Goal: Task Accomplishment & Management: Complete application form

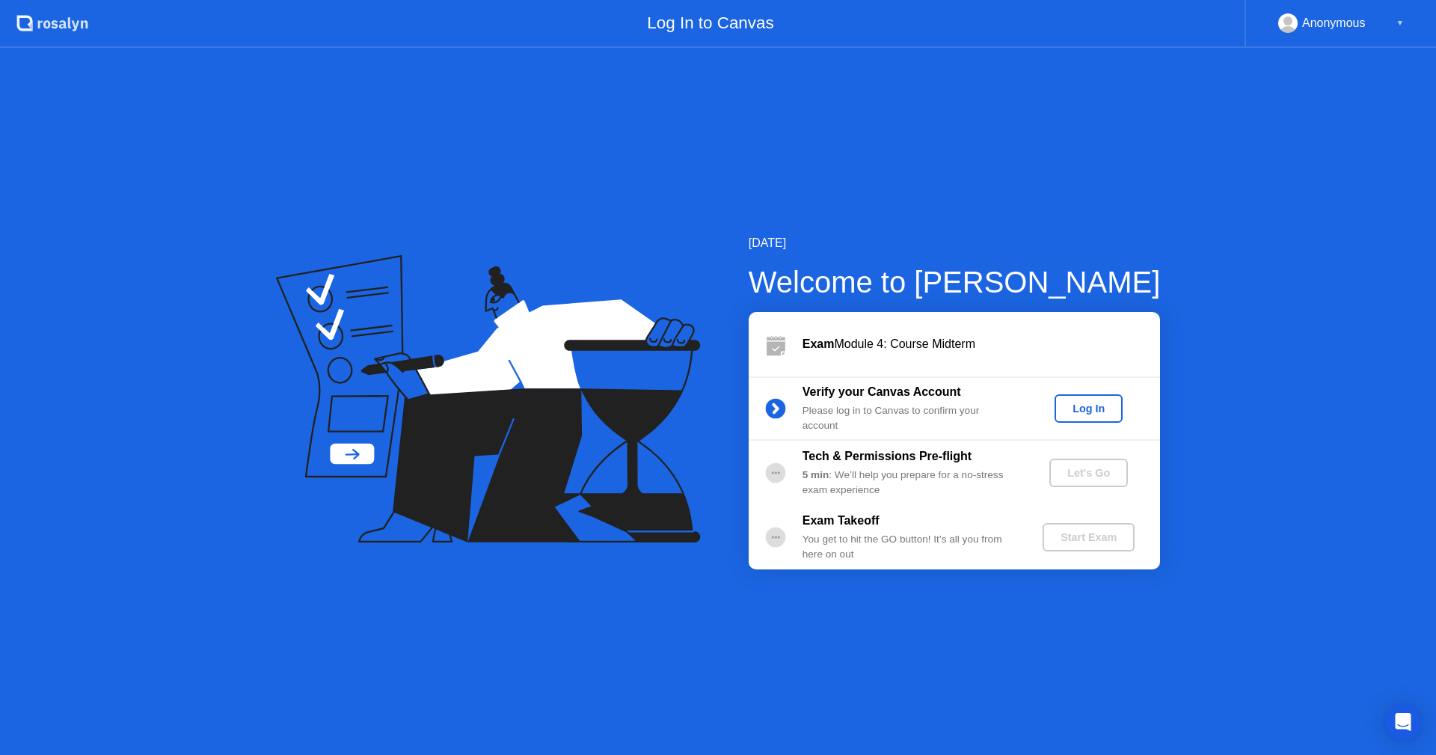
click at [1072, 411] on div "Log In" at bounding box center [1088, 408] width 56 height 12
click at [1081, 473] on div "Let's Go" at bounding box center [1088, 473] width 67 height 12
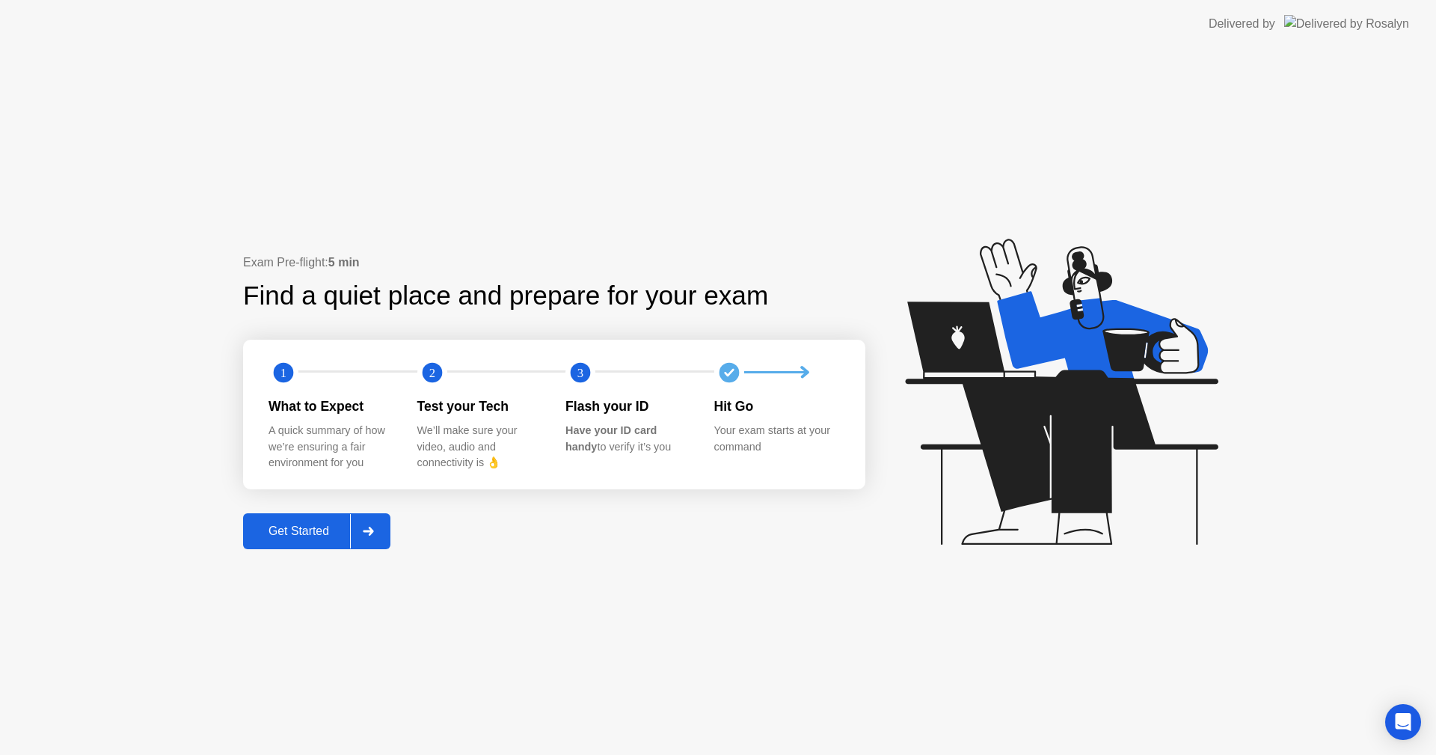
click at [319, 536] on div "Get Started" at bounding box center [299, 530] width 102 height 13
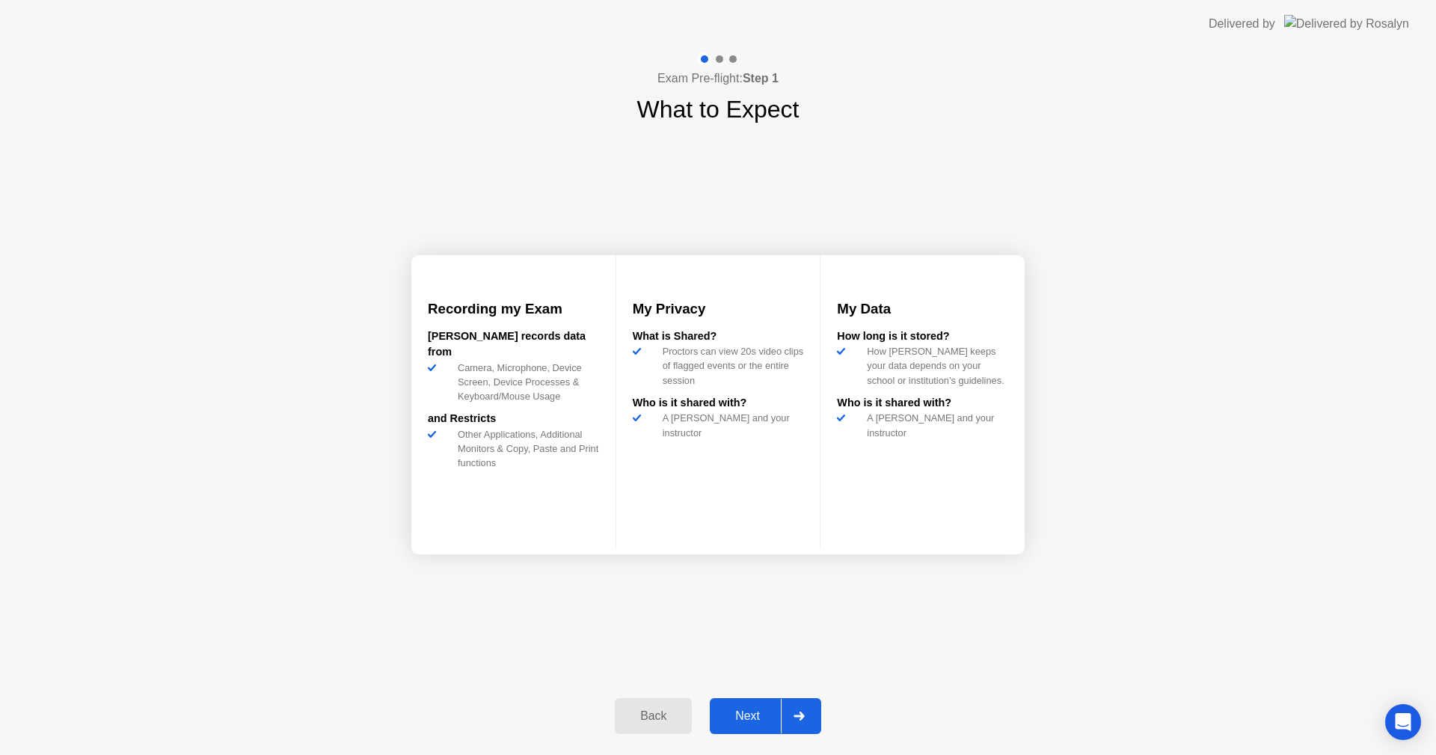
click at [759, 709] on div "Next" at bounding box center [747, 715] width 67 height 13
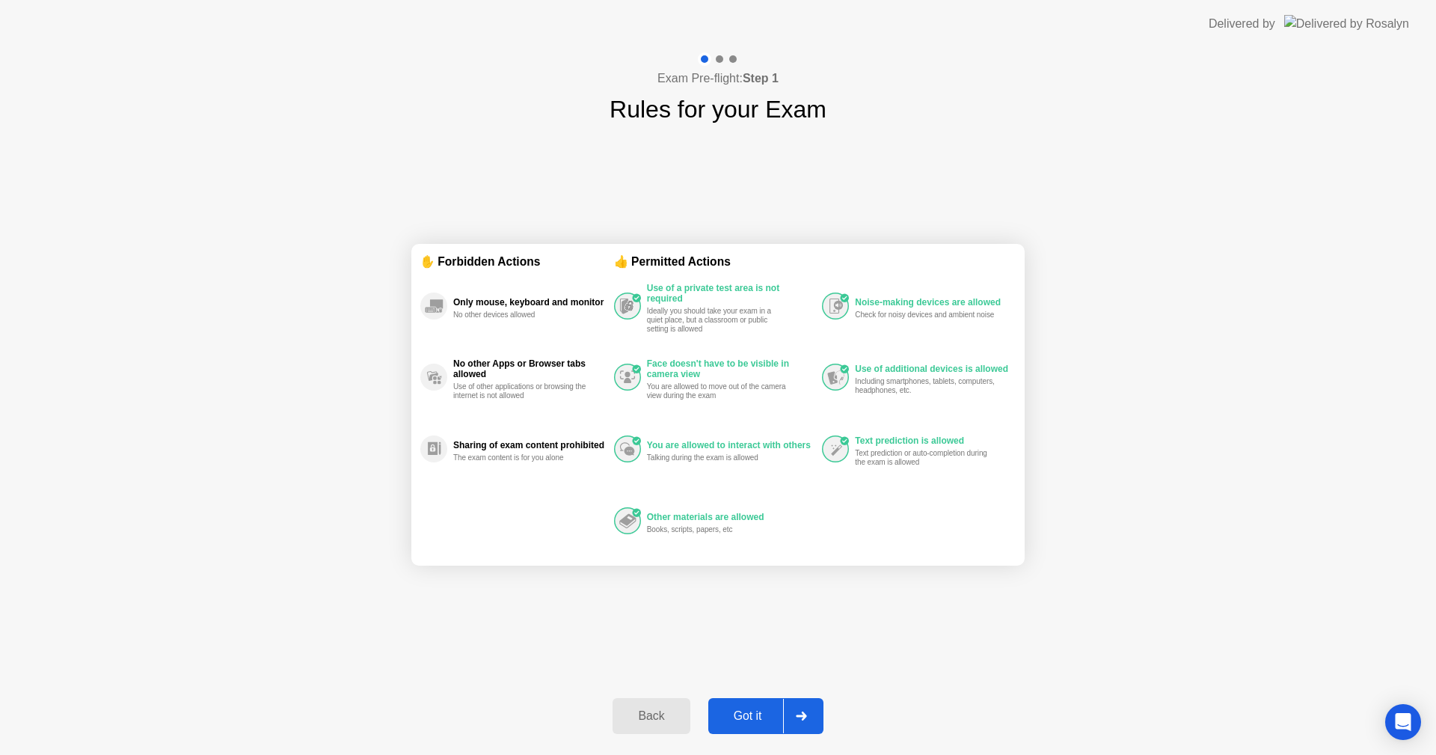
click at [767, 716] on div "Got it" at bounding box center [748, 715] width 70 height 13
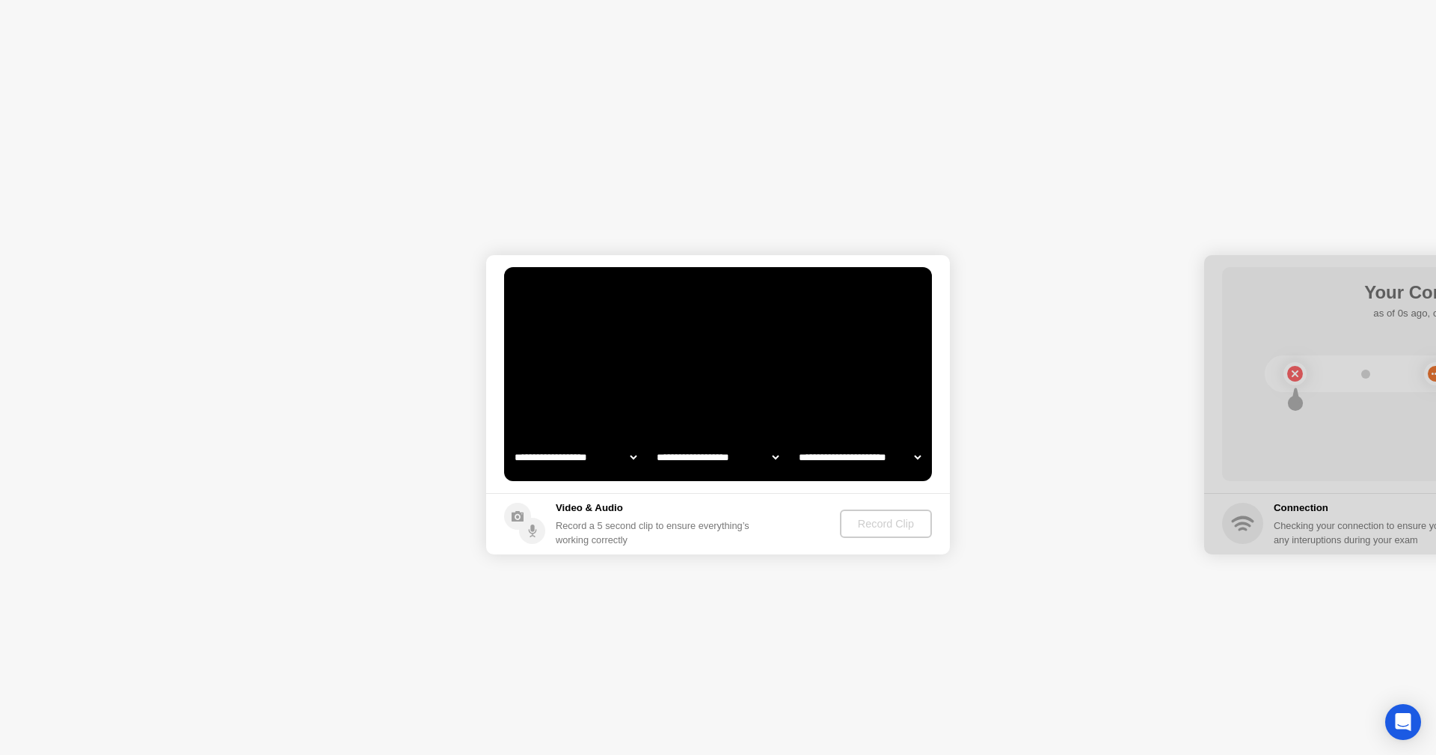
select select "**********"
select select "*******"
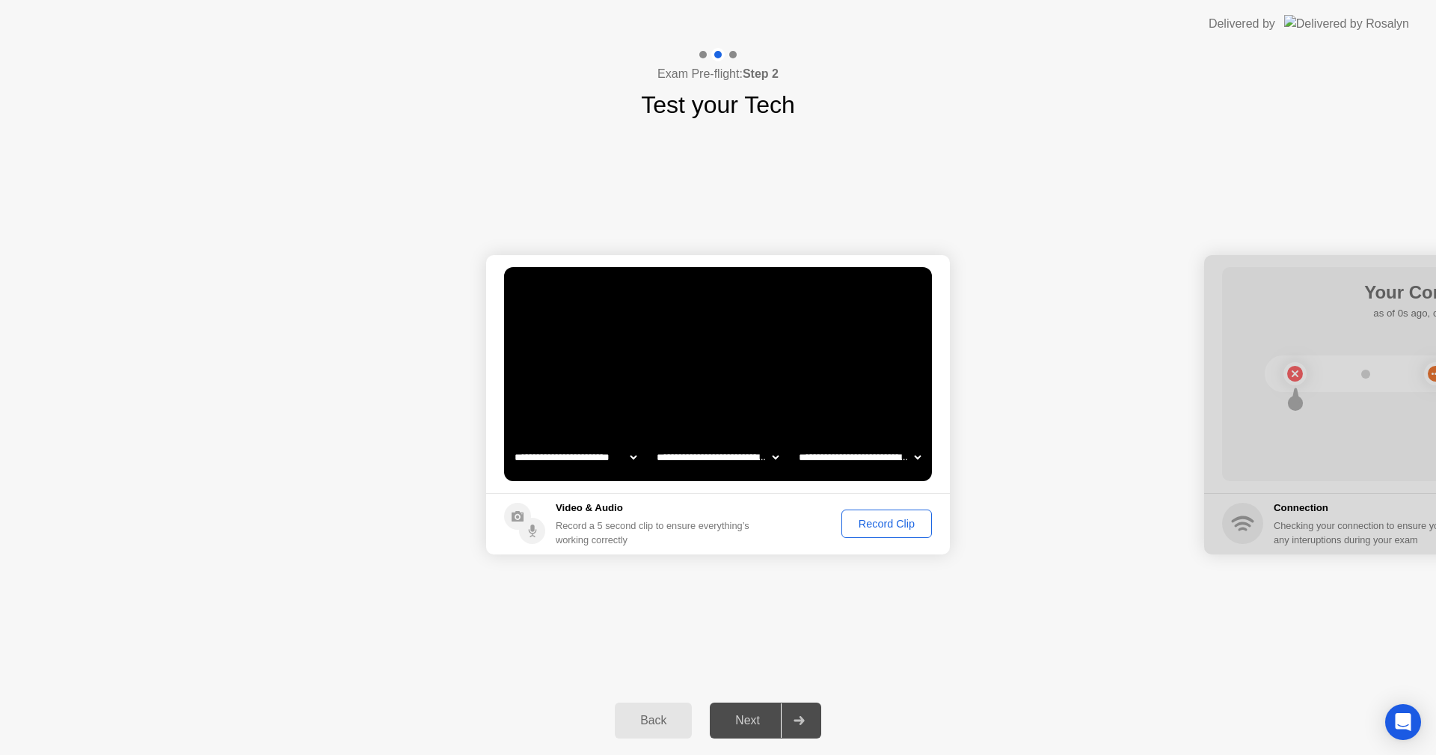
click at [0, 675] on div "**********" at bounding box center [718, 404] width 1436 height 563
click at [897, 529] on div "Record Clip" at bounding box center [887, 523] width 80 height 12
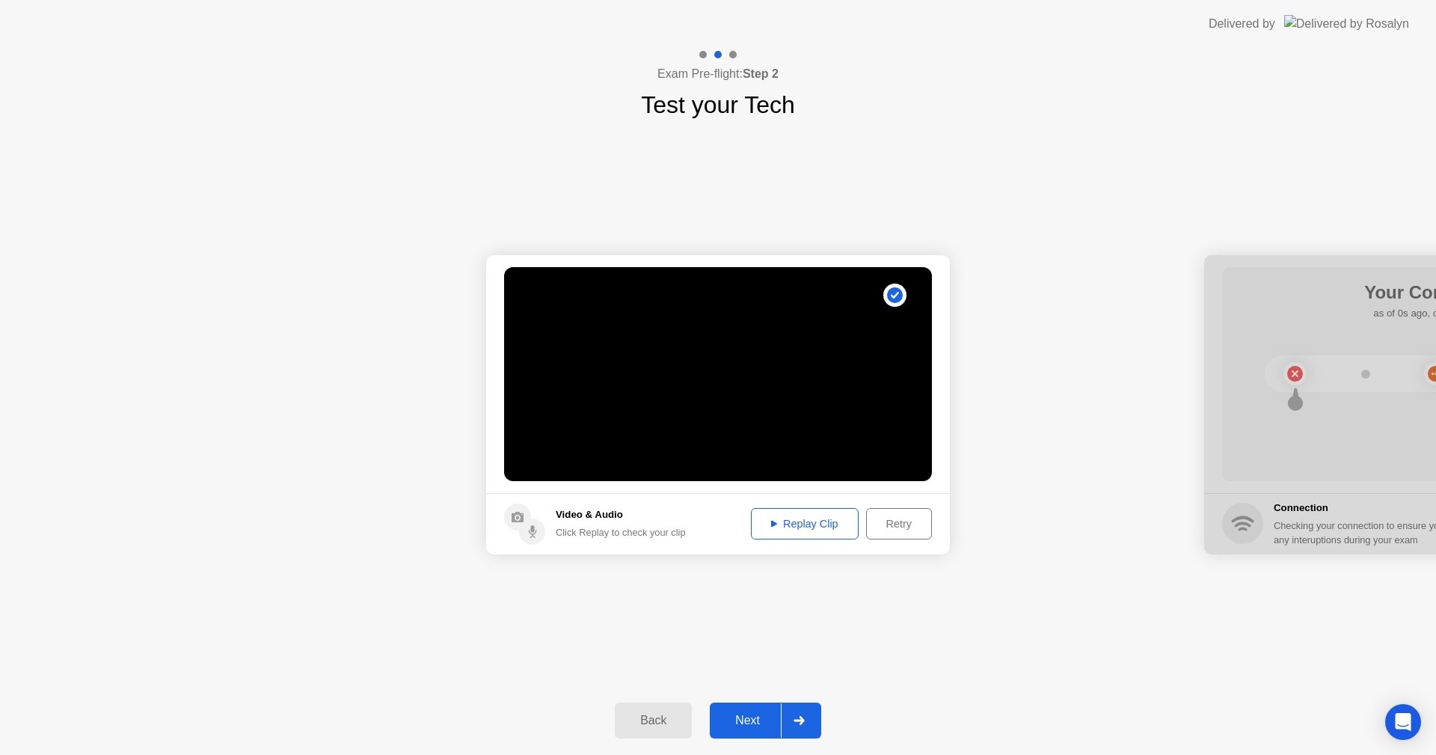
click at [825, 522] on div "Replay Clip" at bounding box center [804, 523] width 97 height 12
click at [802, 713] on div at bounding box center [799, 720] width 36 height 34
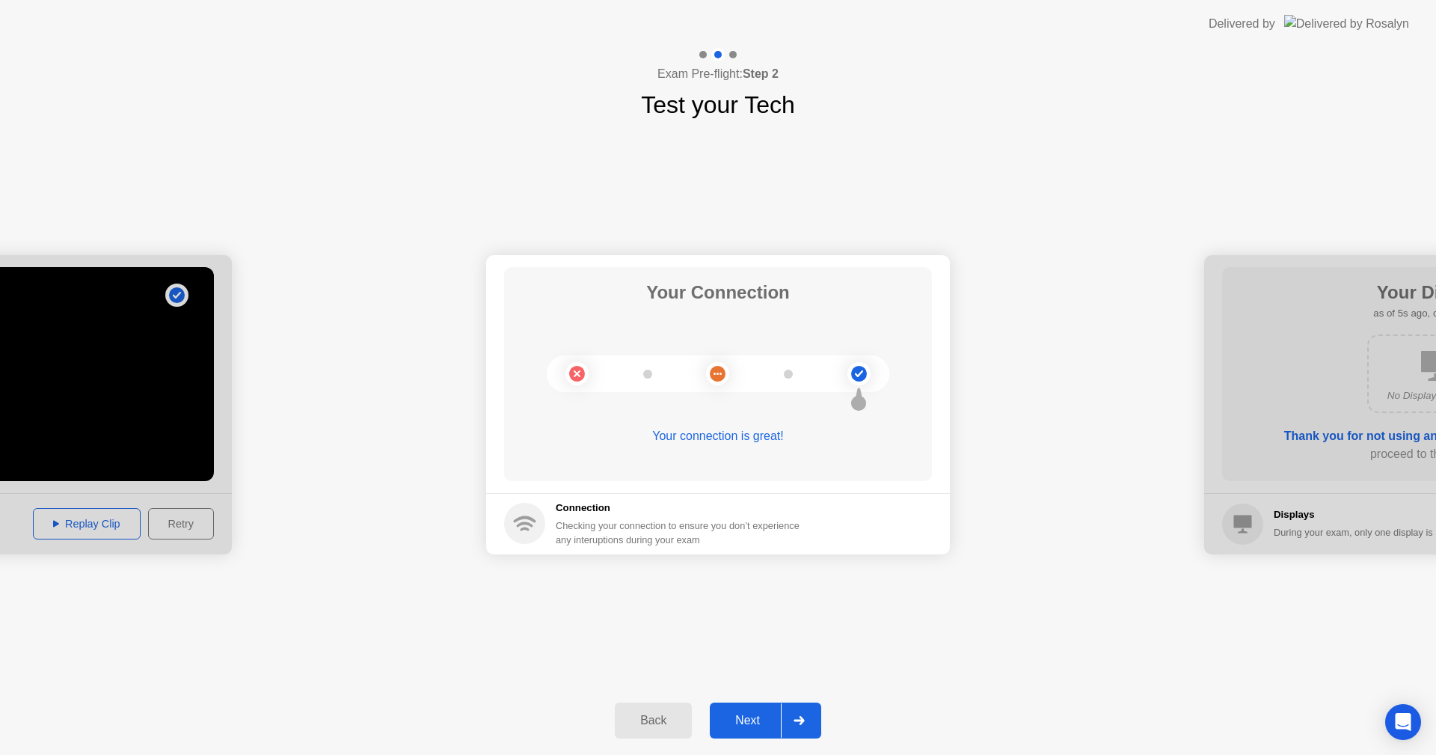
click at [761, 719] on div "Next" at bounding box center [747, 719] width 67 height 13
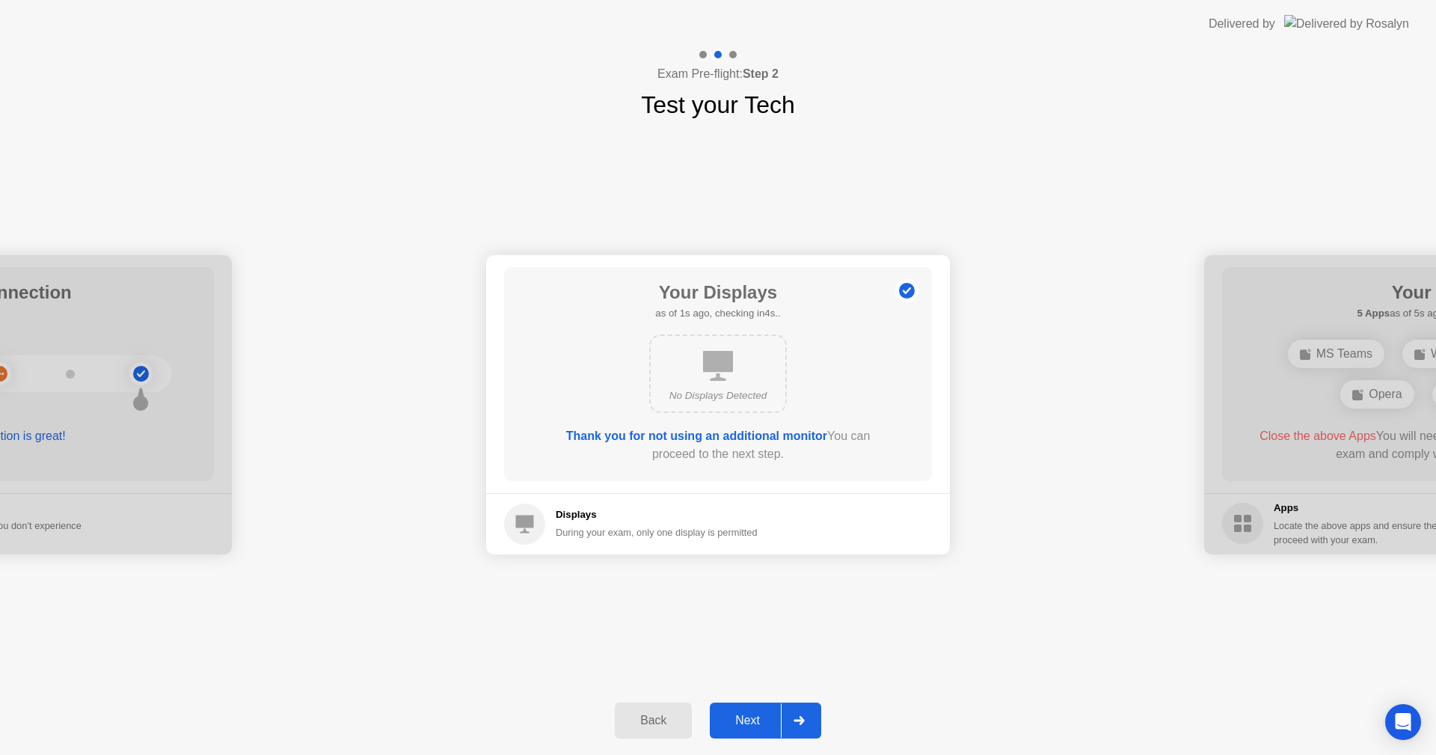
click at [759, 721] on div "Next" at bounding box center [747, 719] width 67 height 13
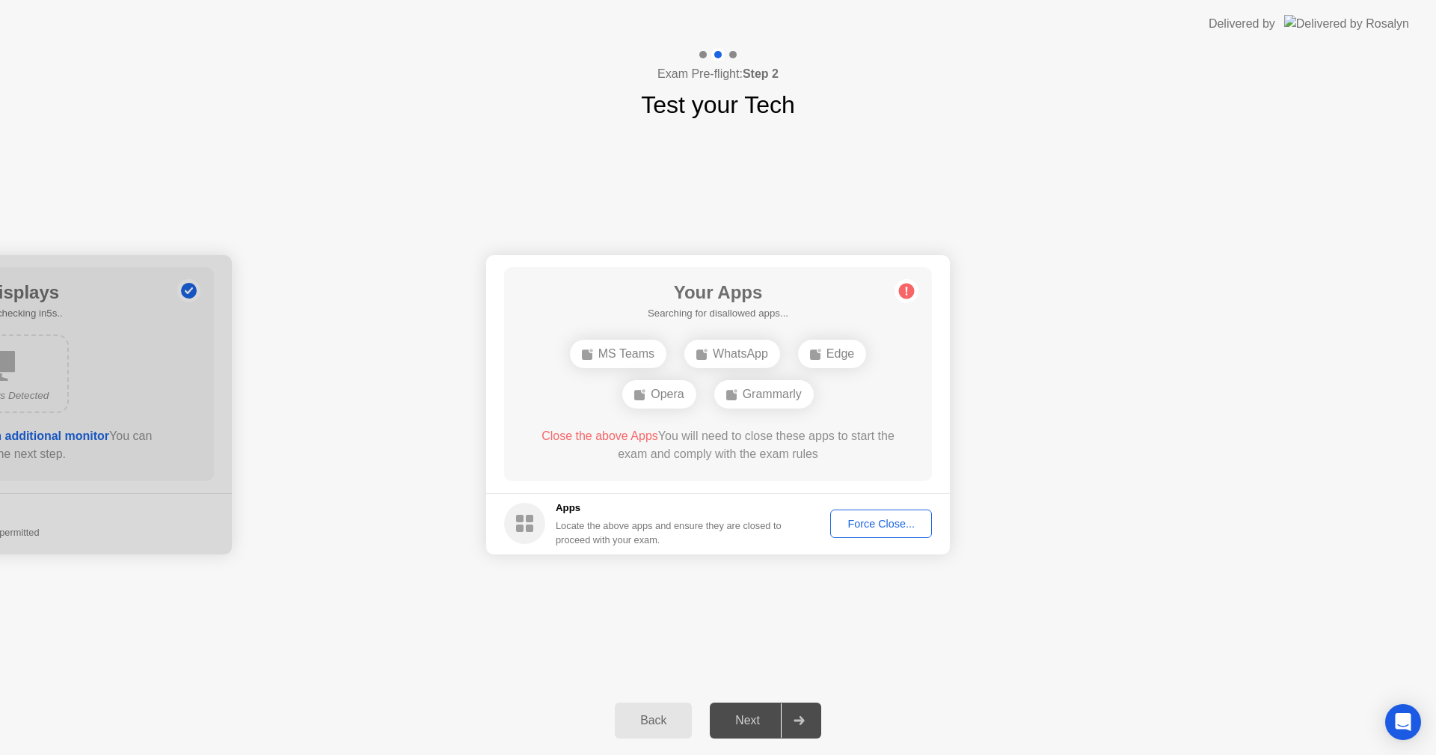
click at [863, 521] on div "Force Close..." at bounding box center [880, 523] width 91 height 12
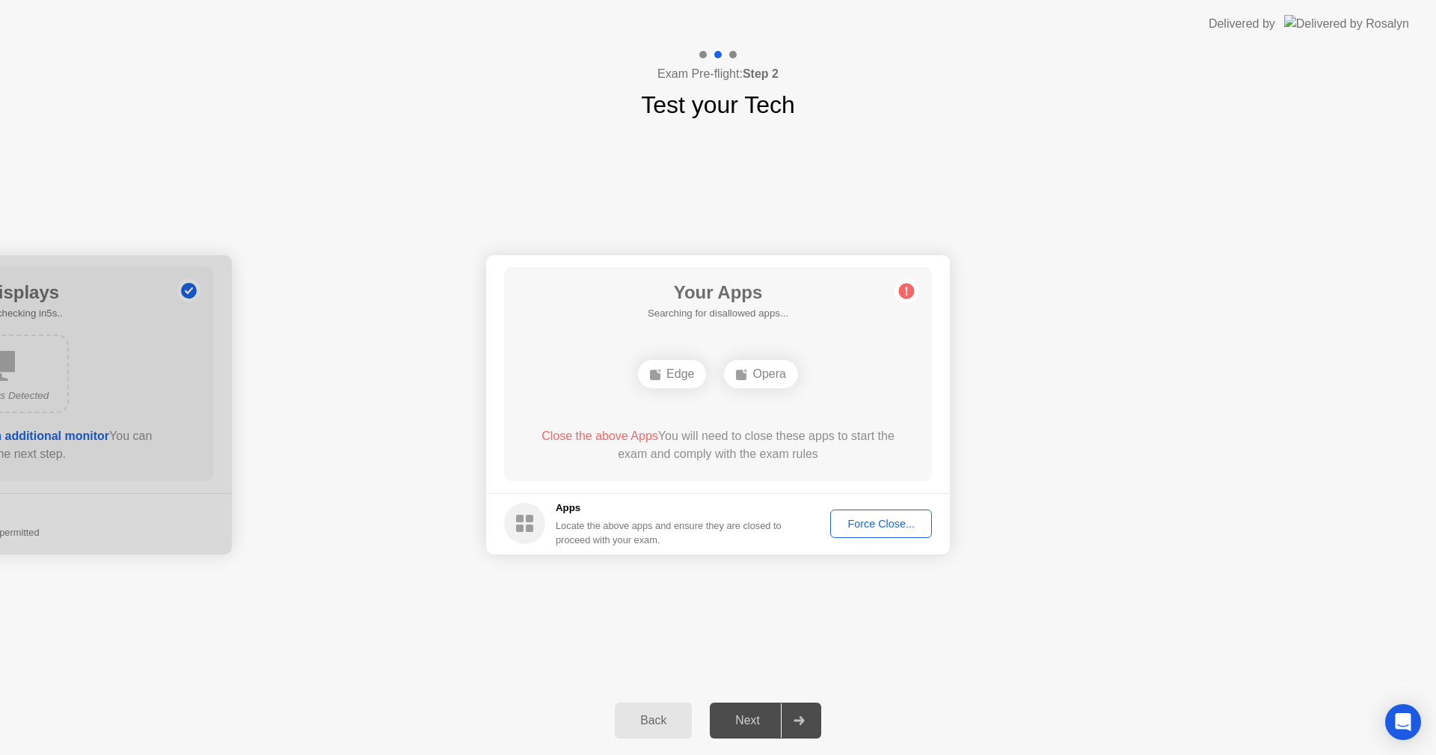
click at [822, 402] on div "Your Apps Searching for disallowed apps... Edge Opera Close the above Apps You …" at bounding box center [718, 374] width 428 height 214
click at [870, 519] on div "Force Close..." at bounding box center [880, 523] width 91 height 12
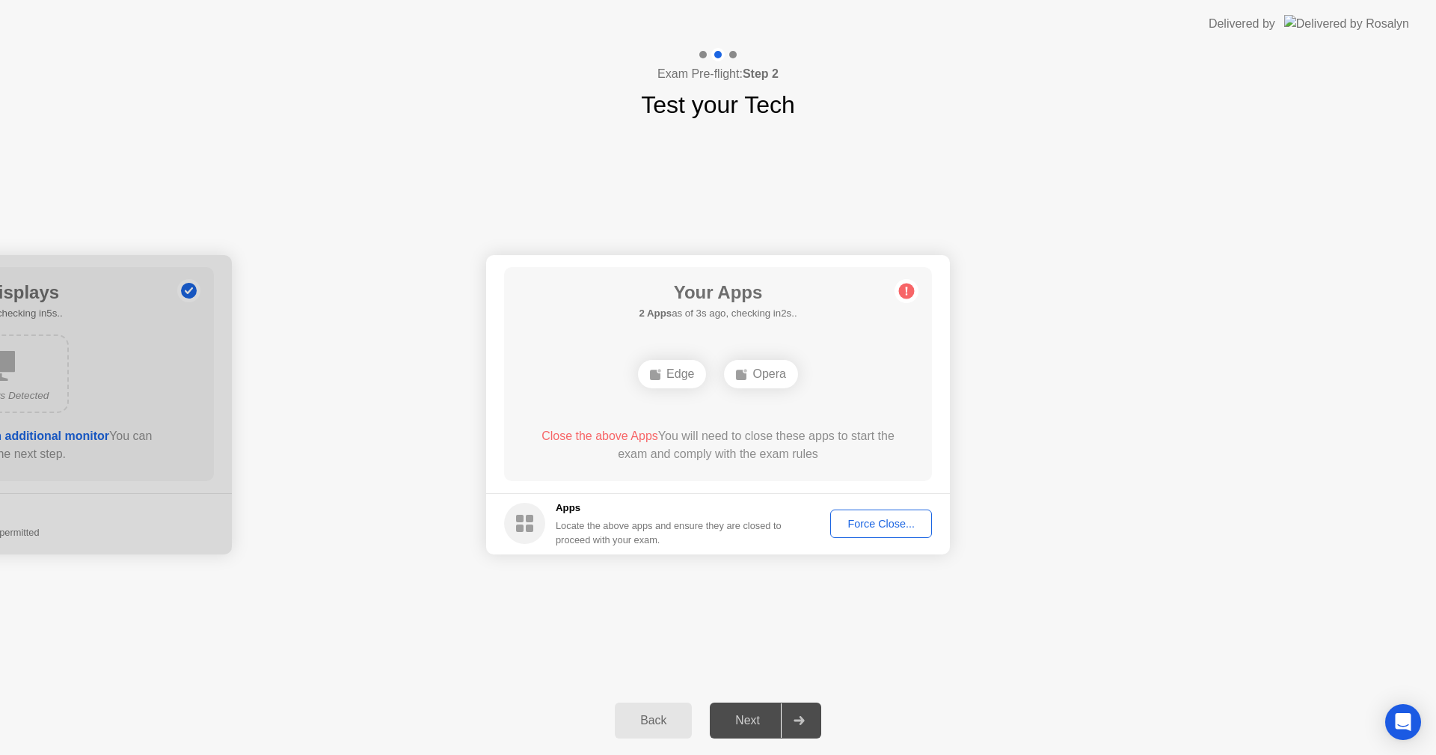
click at [783, 694] on div "**********" at bounding box center [718, 401] width 1436 height 707
drag, startPoint x: 768, startPoint y: 718, endPoint x: 800, endPoint y: 719, distance: 32.2
click at [802, 719] on icon at bounding box center [798, 720] width 10 height 9
click at [883, 518] on div "Force Close..." at bounding box center [880, 523] width 91 height 12
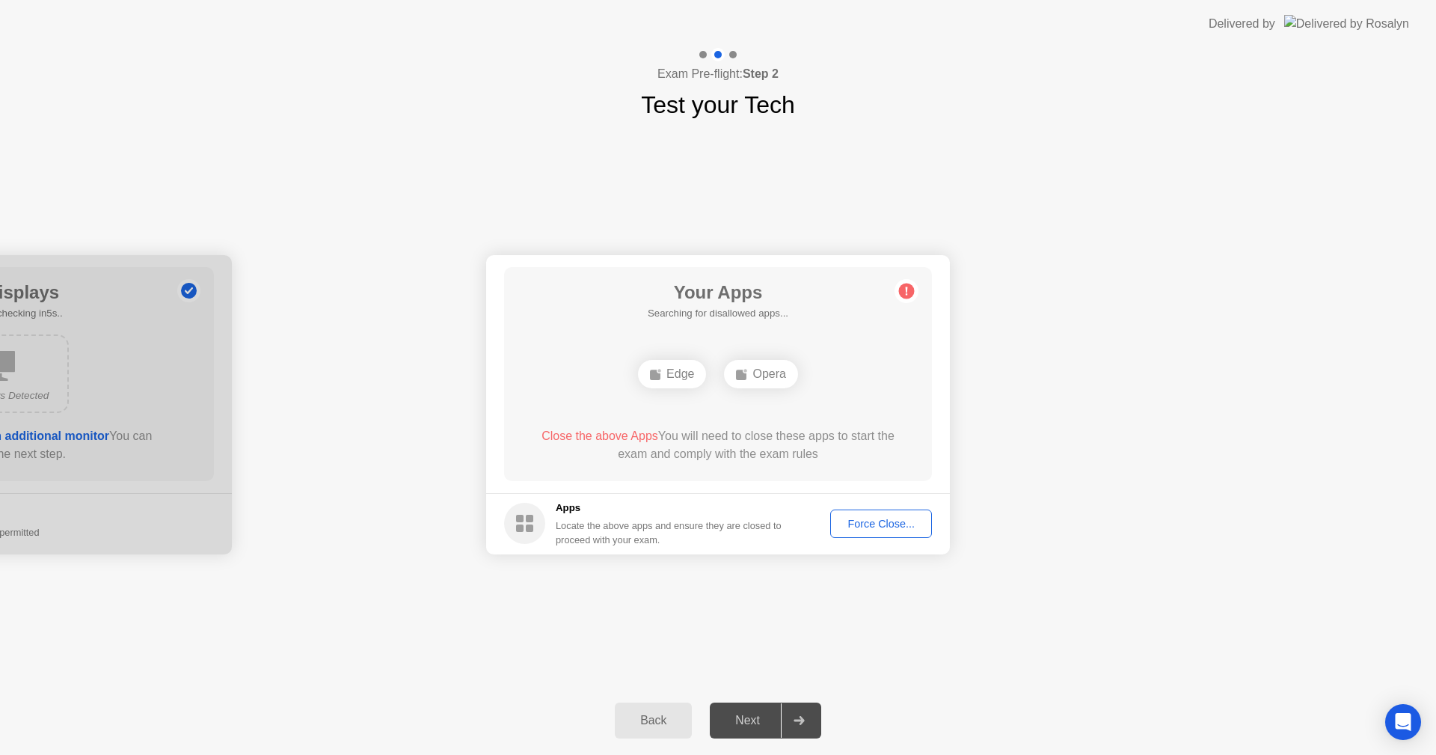
click at [677, 381] on div "Edge" at bounding box center [672, 374] width 68 height 28
click at [772, 385] on div "Opera" at bounding box center [760, 374] width 73 height 28
click at [868, 518] on div "Force Close..." at bounding box center [880, 523] width 91 height 12
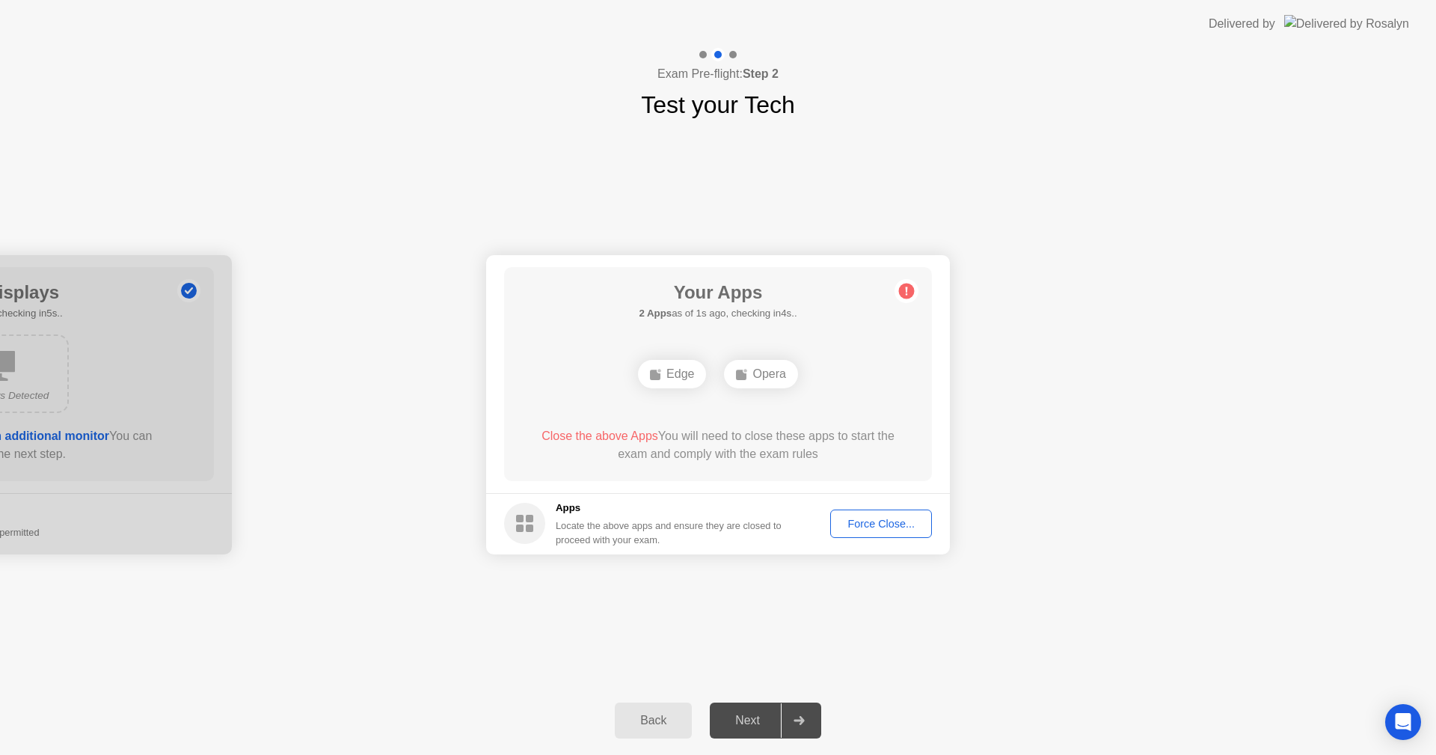
click at [657, 372] on rect at bounding box center [655, 374] width 10 height 10
click at [618, 434] on span "Close the above Apps" at bounding box center [599, 435] width 117 height 13
drag, startPoint x: 773, startPoint y: 437, endPoint x: 880, endPoint y: 438, distance: 107.7
click at [880, 438] on div "Close the above Apps You will need to close these apps to start the exam and co…" at bounding box center [718, 445] width 385 height 36
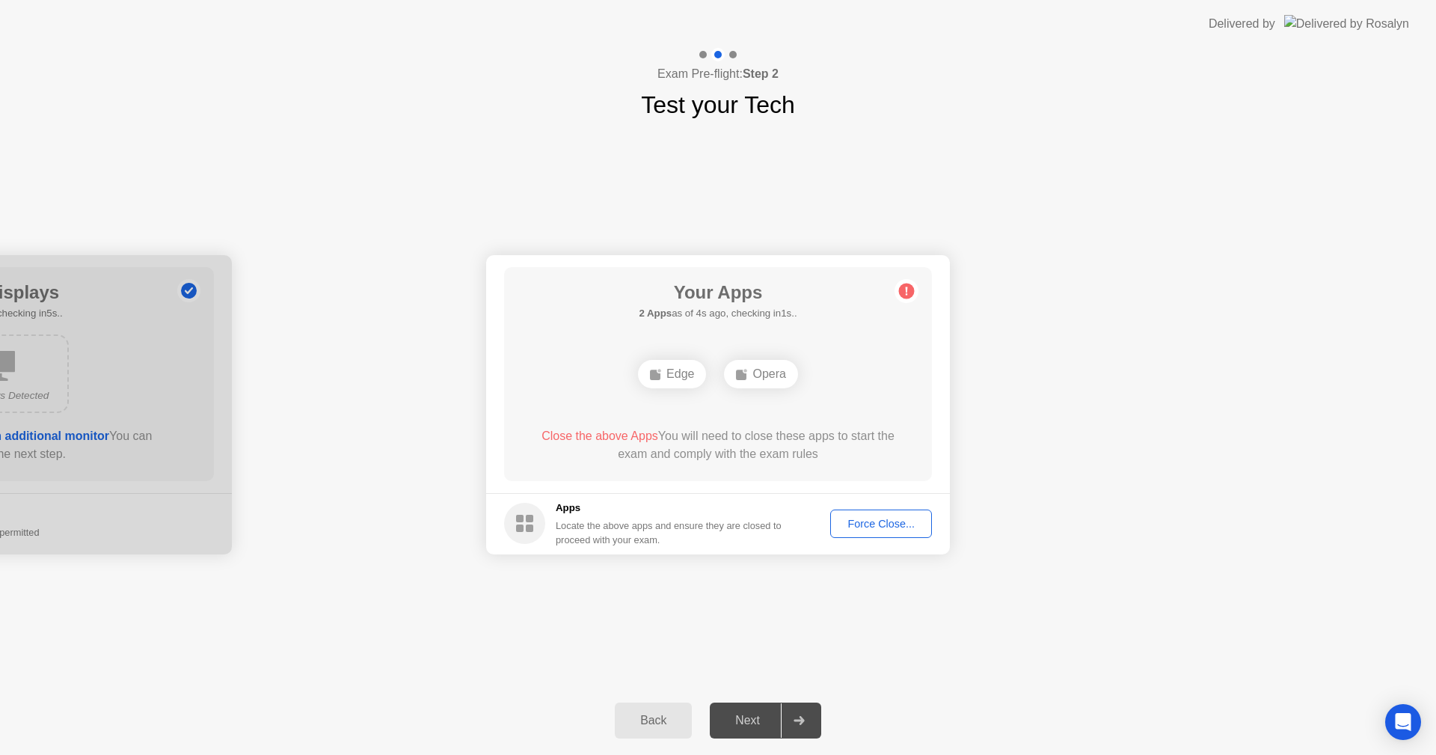
drag, startPoint x: 806, startPoint y: 455, endPoint x: 781, endPoint y: 455, distance: 25.4
click at [793, 457] on div "Close the above Apps You will need to close these apps to start the exam and co…" at bounding box center [718, 445] width 385 height 36
click at [755, 452] on div "Close the above Apps You will need to close these apps to start the exam and co…" at bounding box center [718, 445] width 385 height 36
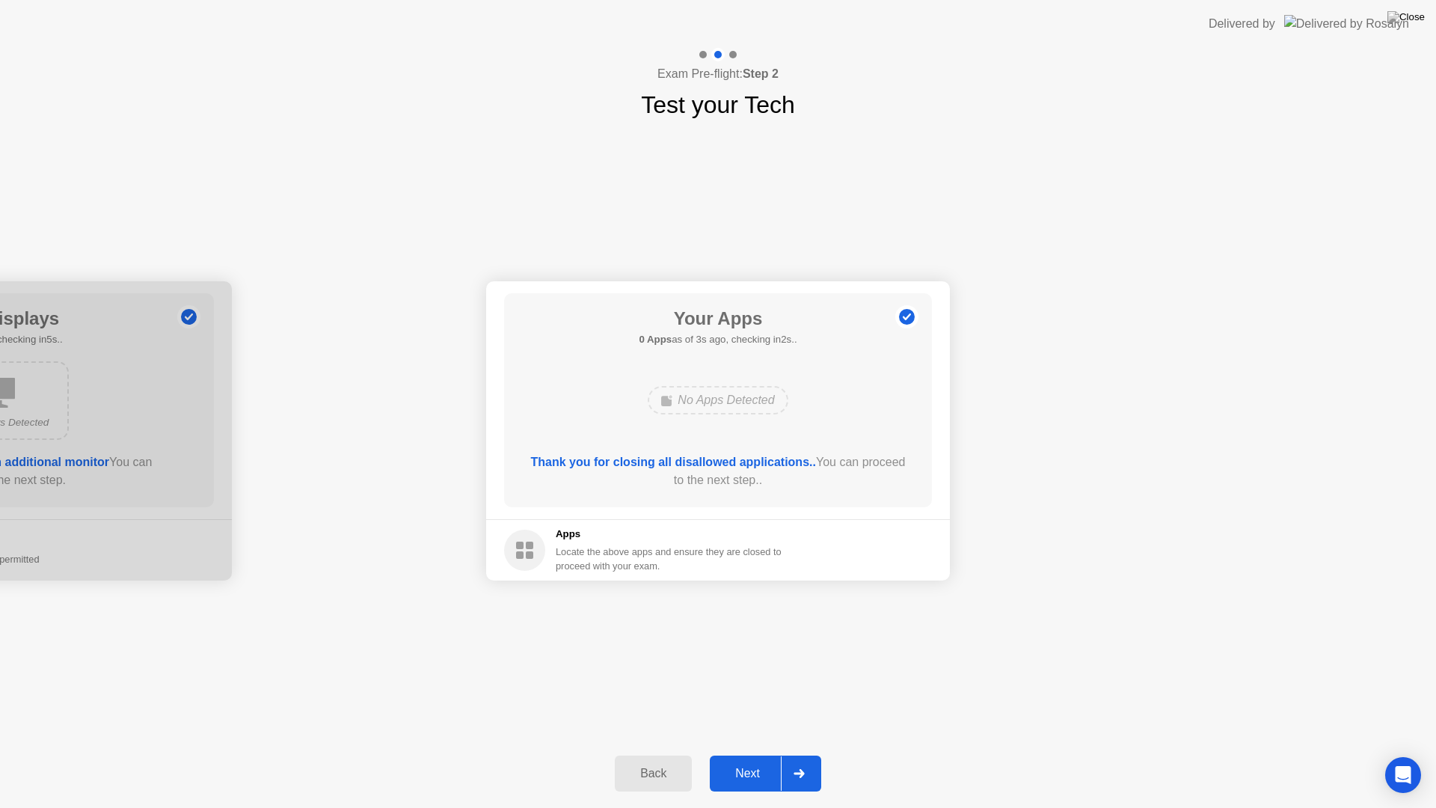
click at [761, 754] on div "Next" at bounding box center [747, 773] width 67 height 13
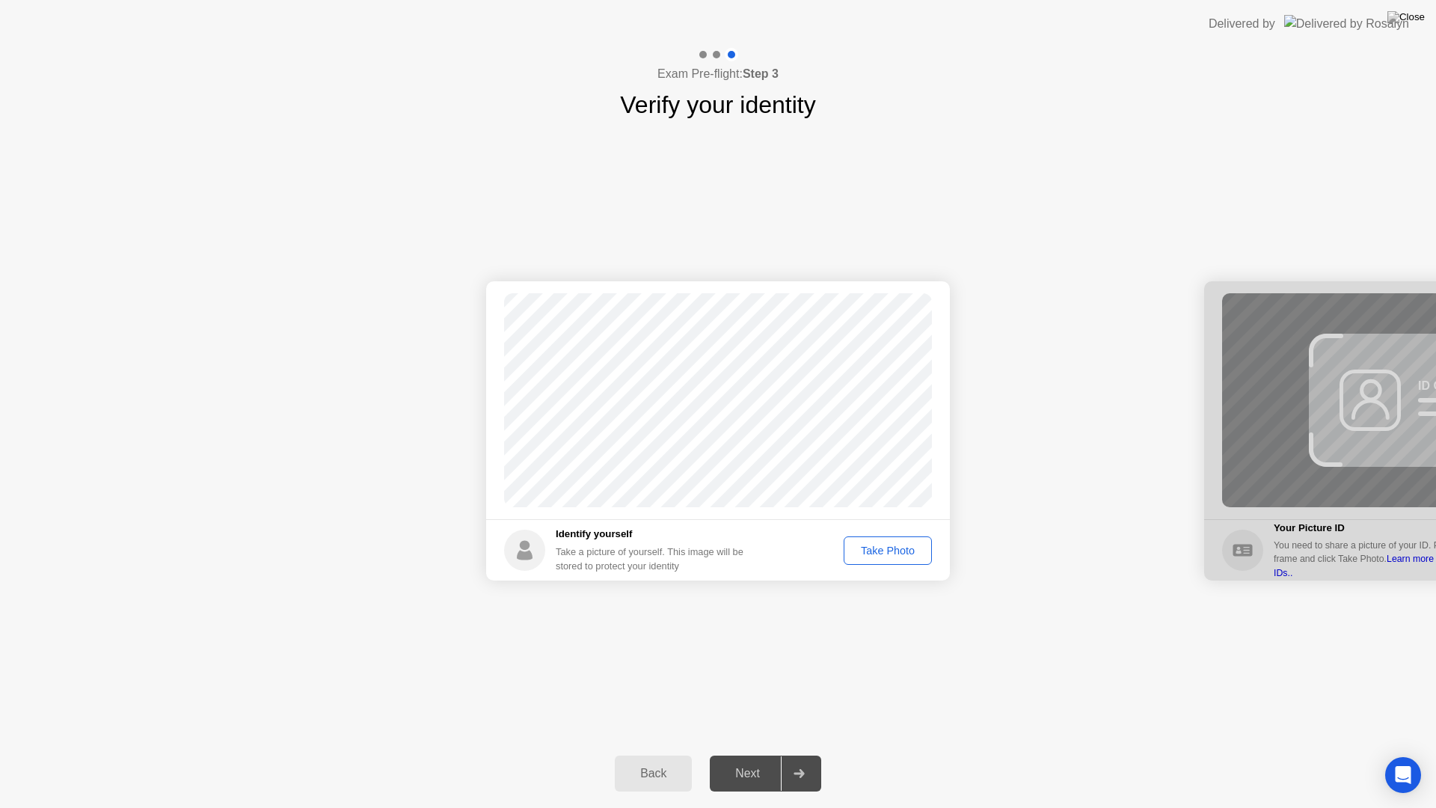
click at [885, 544] on div "Take Photo" at bounding box center [888, 550] width 78 height 12
click at [767, 754] on div "Next" at bounding box center [747, 773] width 67 height 13
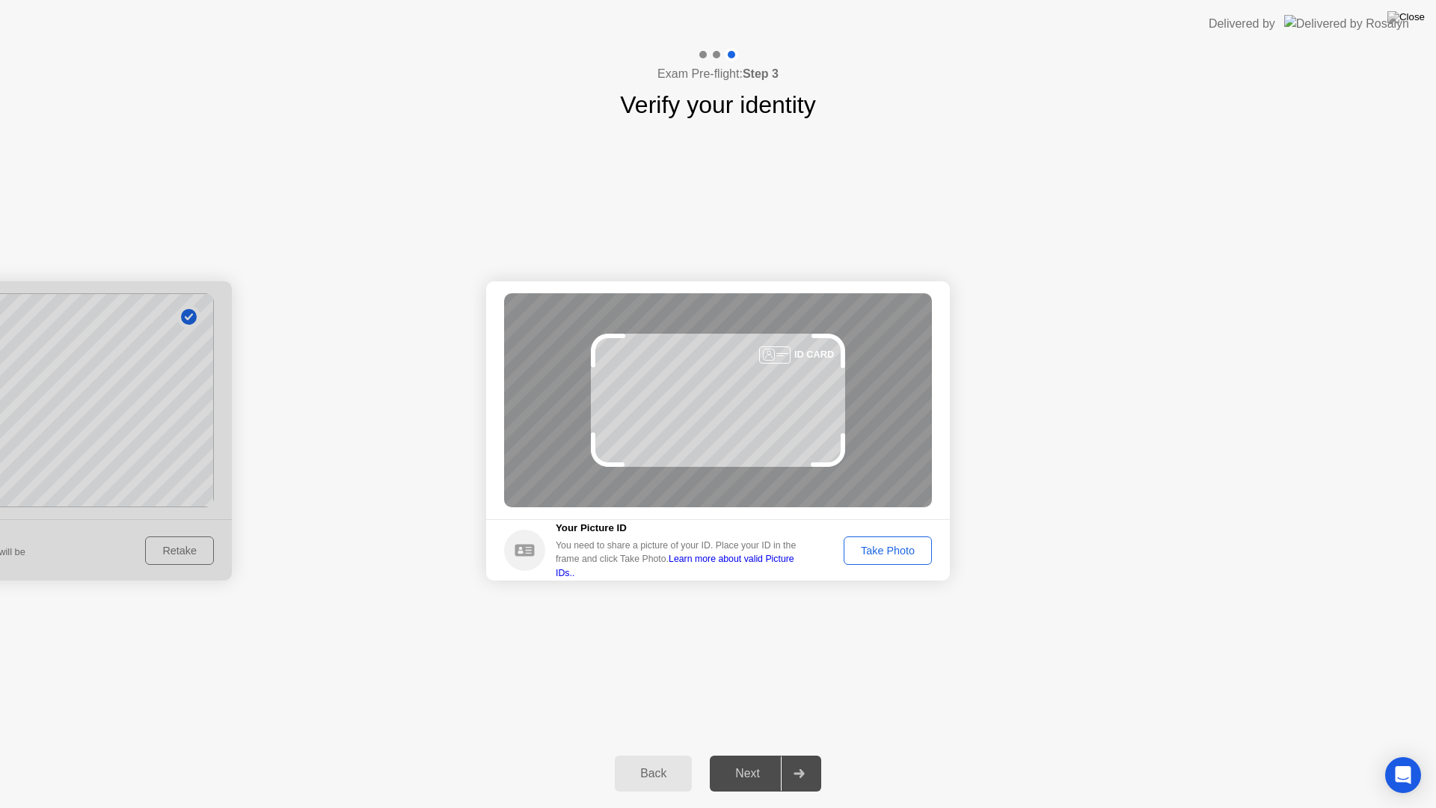
click at [915, 553] on div "Take Photo" at bounding box center [888, 550] width 78 height 12
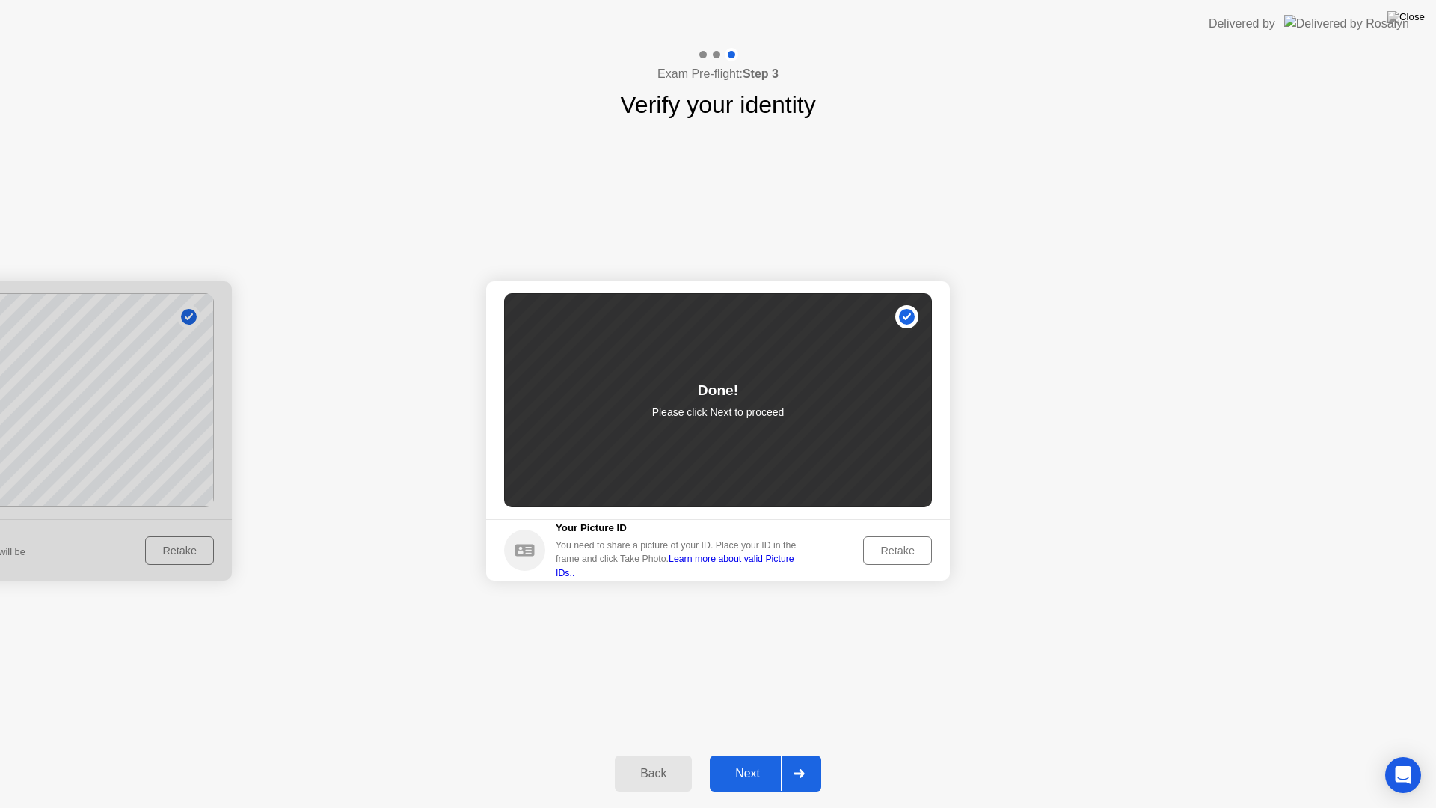
click at [900, 552] on div "Retake" at bounding box center [897, 550] width 58 height 12
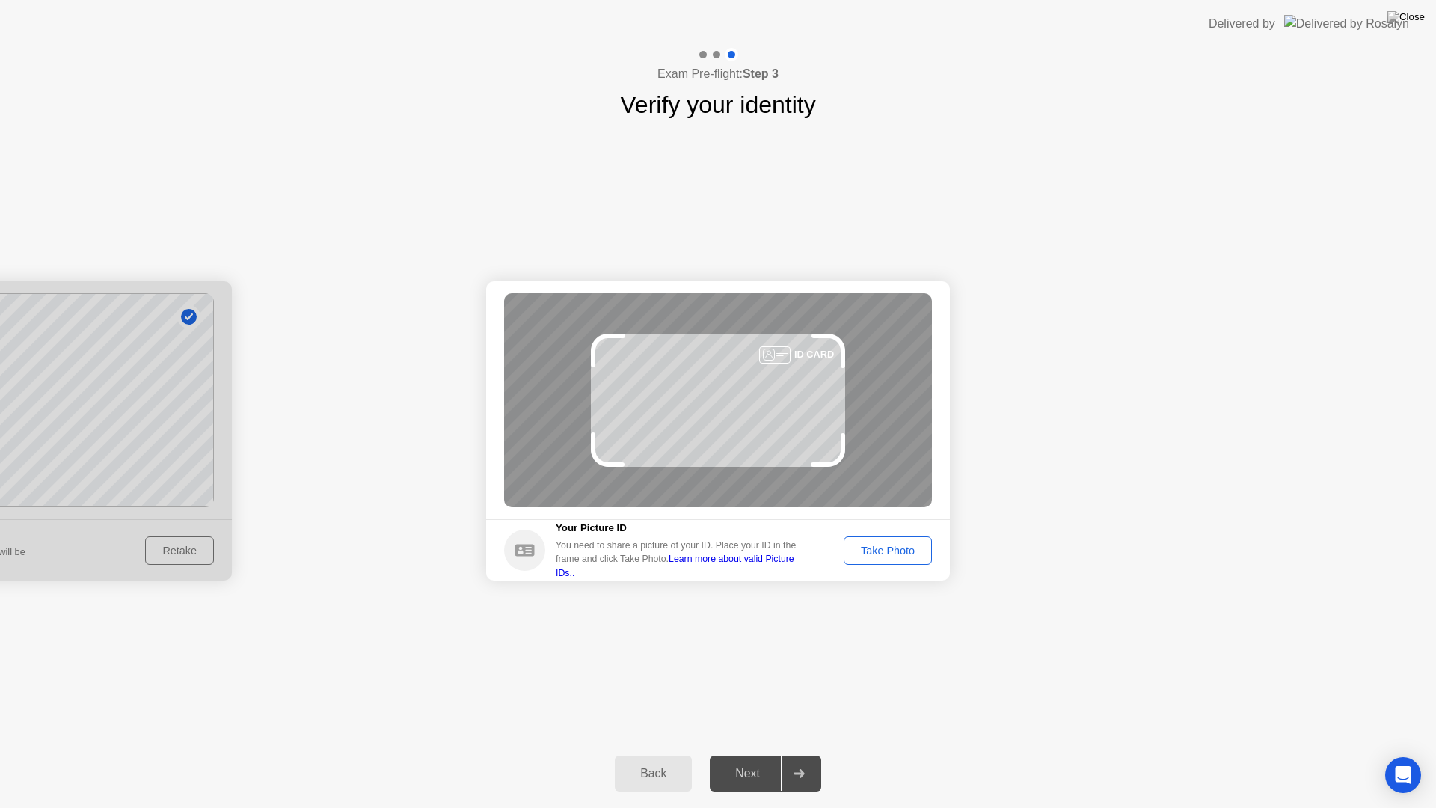
click at [873, 547] on div "Take Photo" at bounding box center [888, 550] width 78 height 12
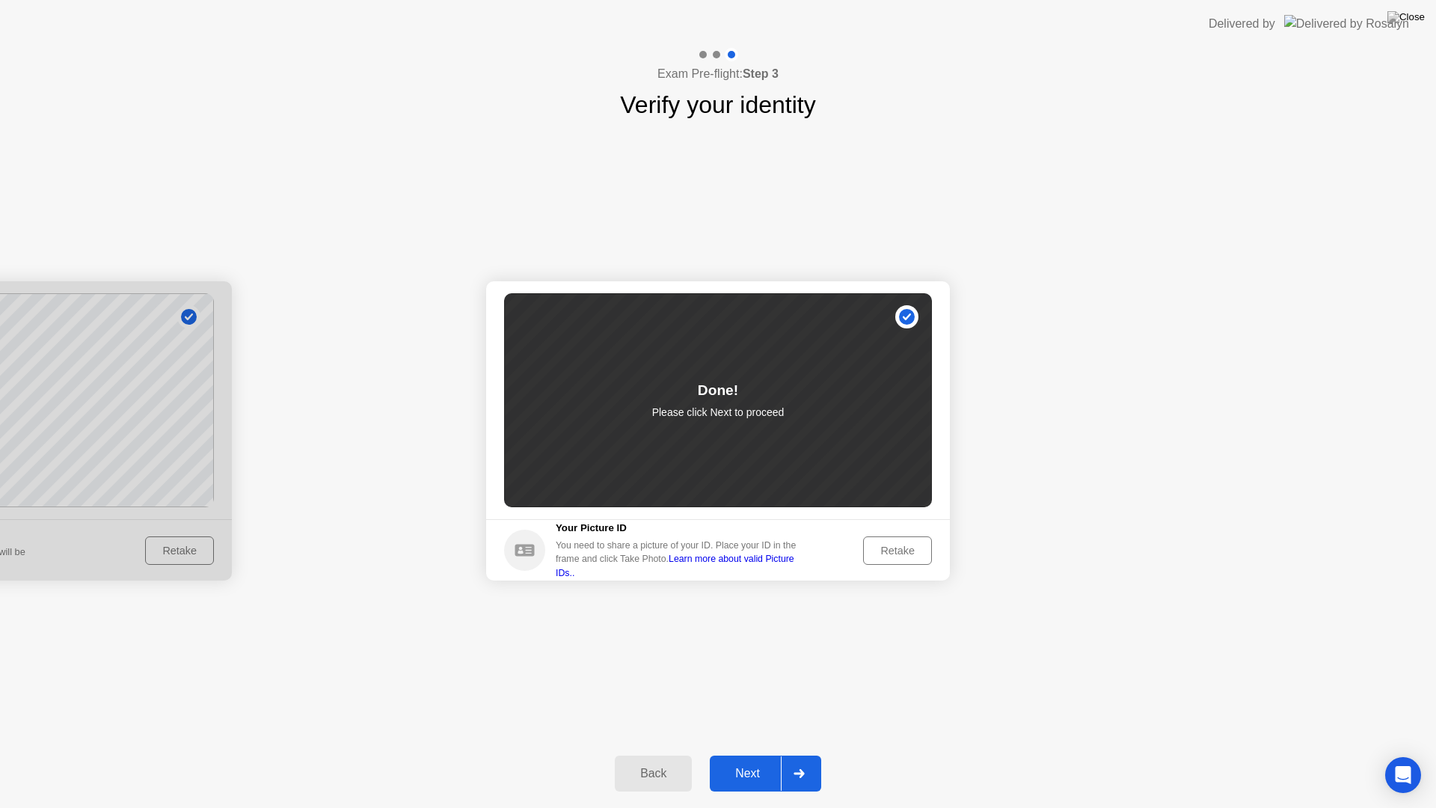
click at [758, 754] on button "Next" at bounding box center [765, 773] width 111 height 36
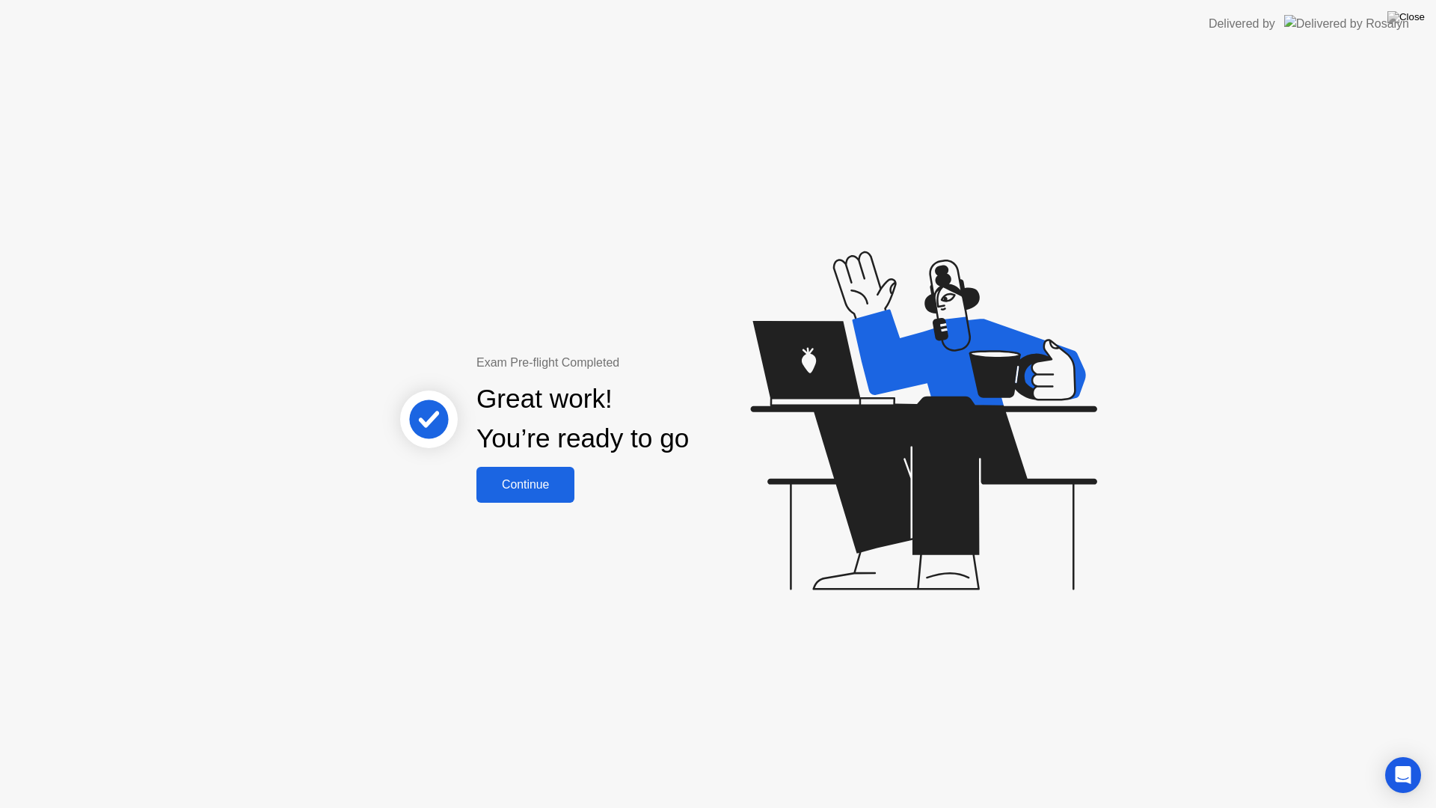
click at [506, 479] on div "Continue" at bounding box center [525, 484] width 89 height 13
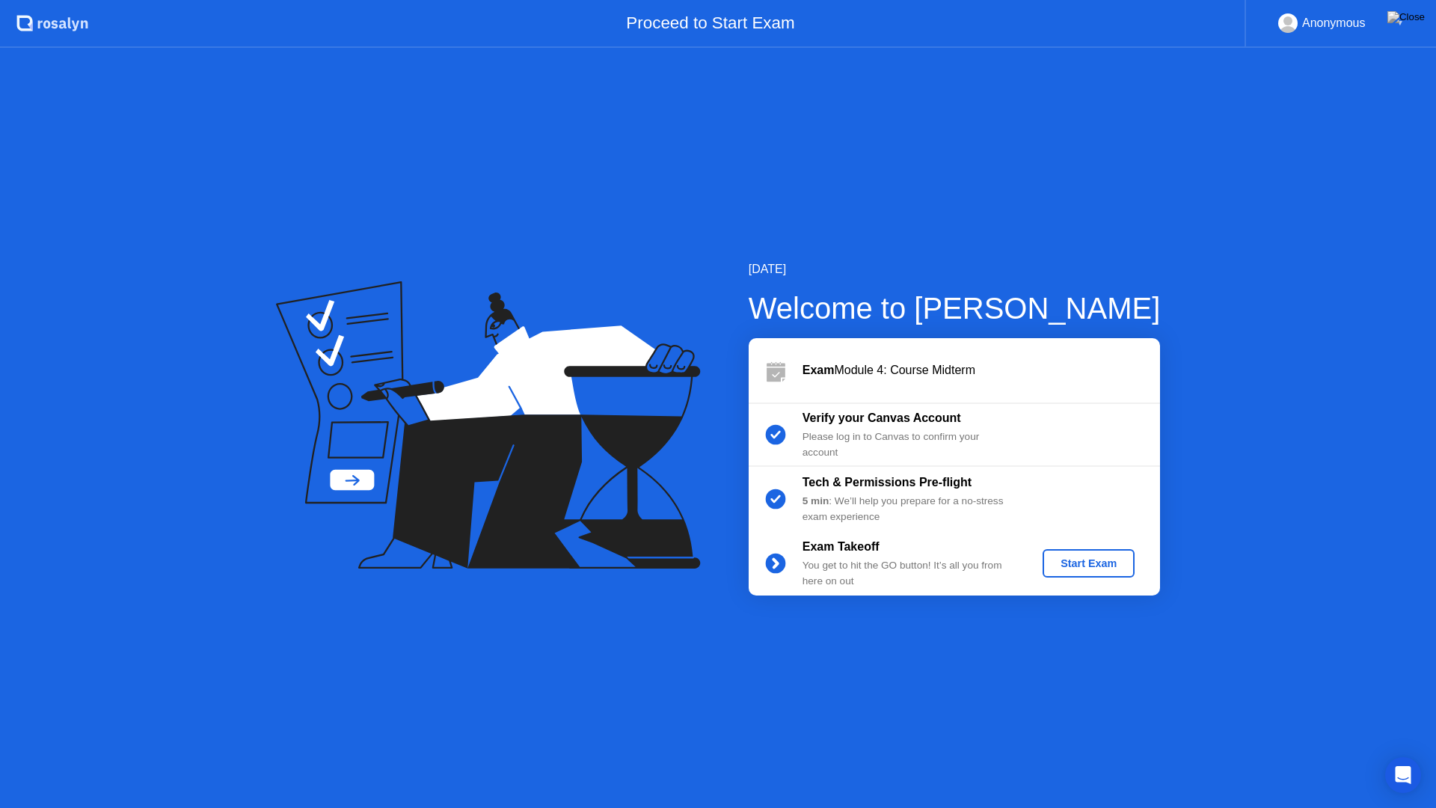
click at [1085, 566] on div "Start Exam" at bounding box center [1088, 563] width 80 height 12
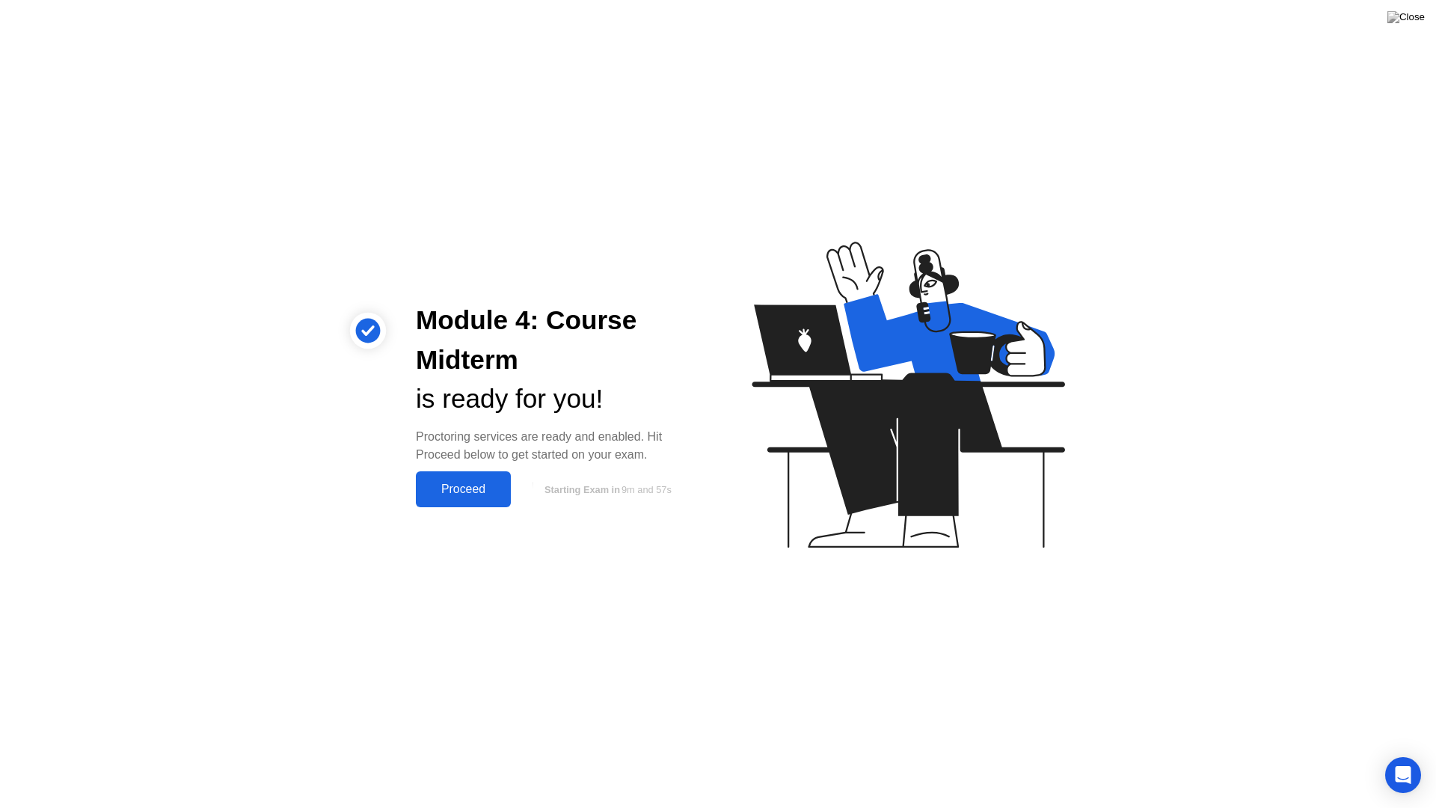
click at [485, 482] on div "Proceed" at bounding box center [463, 488] width 86 height 13
